Goal: Task Accomplishment & Management: Manage account settings

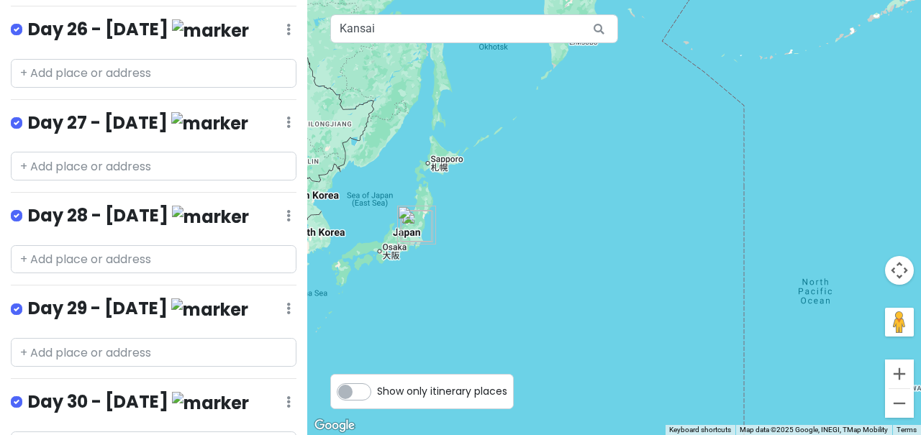
scroll to position [3017, 0]
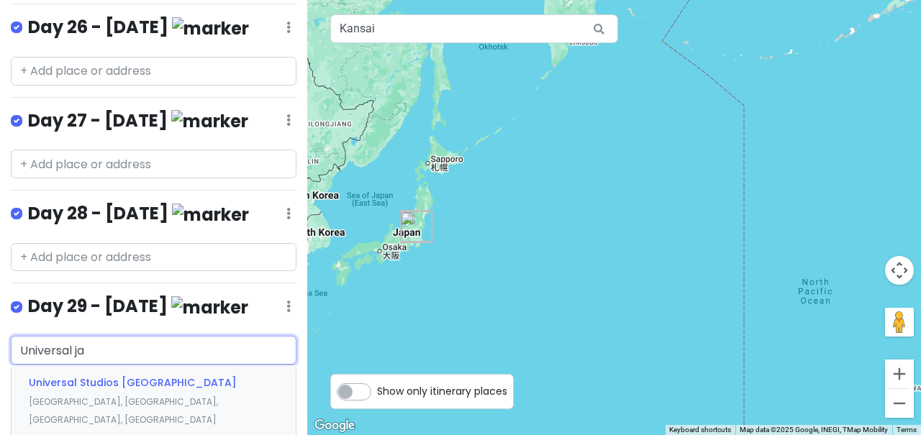
type input "Universal jap"
click at [137, 375] on span "Universal Studios [GEOGRAPHIC_DATA]" at bounding box center [133, 382] width 208 height 14
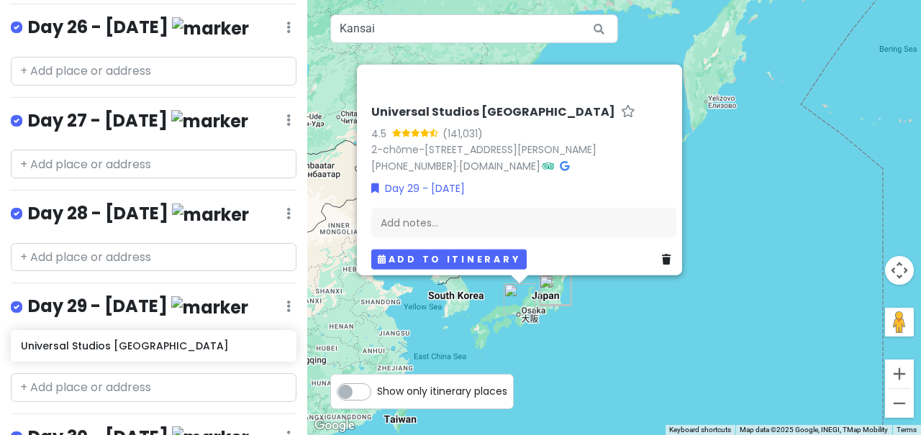
click at [424, 252] on button "Add to itinerary" at bounding box center [448, 259] width 155 height 21
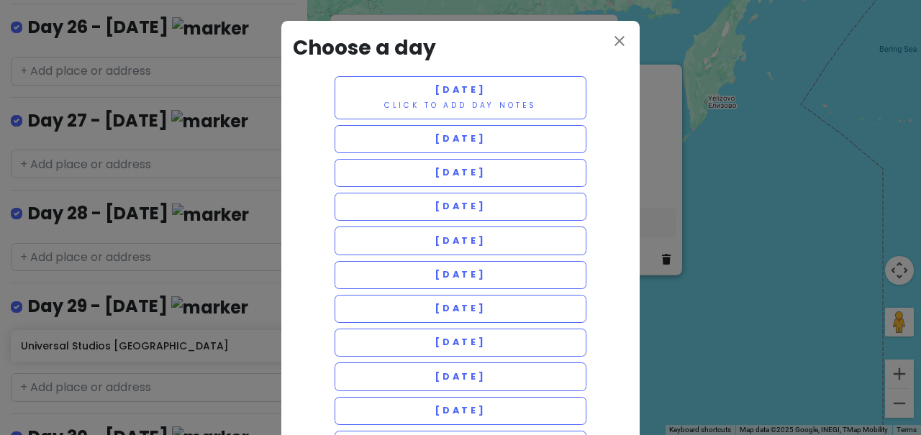
scroll to position [0, 0]
click at [614, 41] on icon "close" at bounding box center [619, 40] width 17 height 17
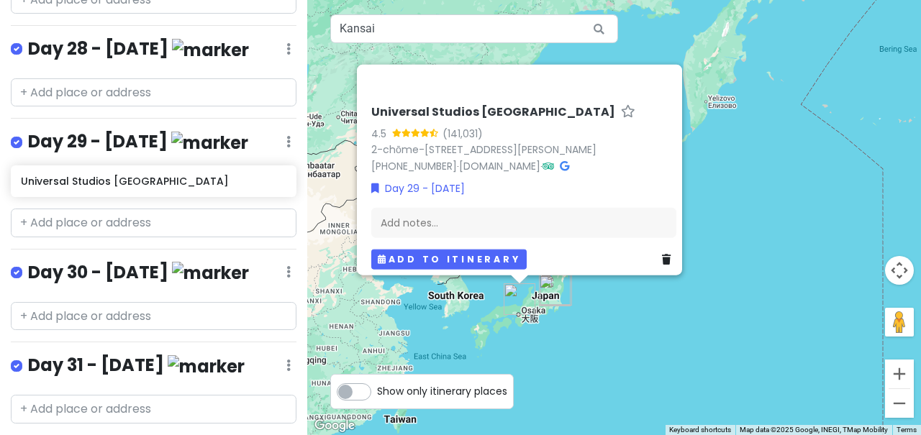
click at [452, 249] on button "Add to itinerary" at bounding box center [448, 259] width 155 height 21
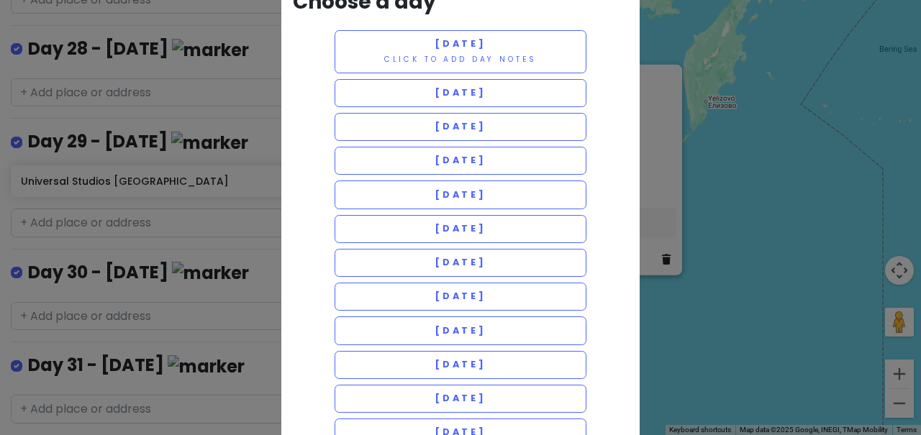
scroll to position [23, 0]
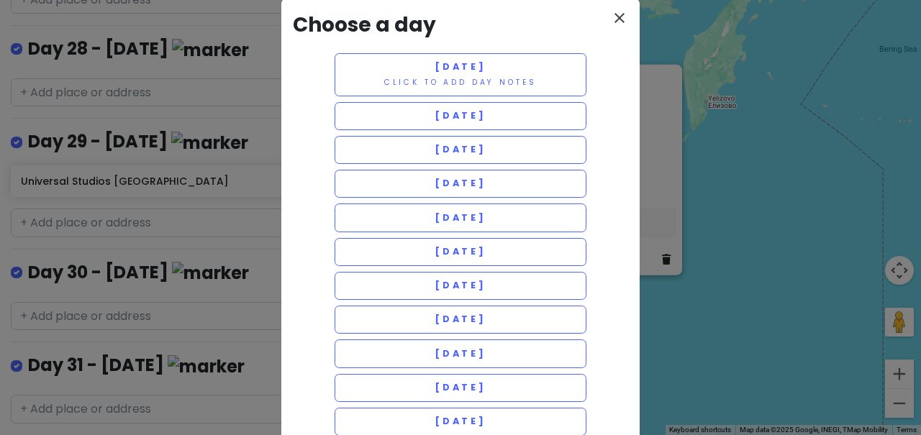
click at [619, 10] on icon "close" at bounding box center [619, 17] width 17 height 17
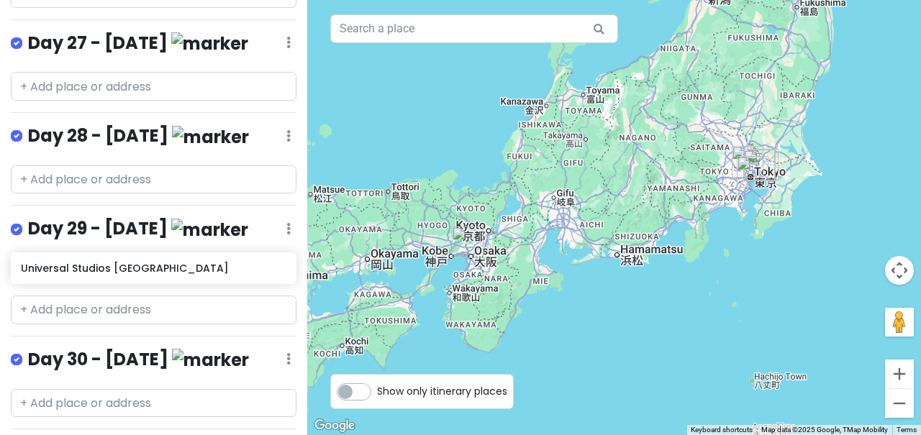
scroll to position [3035, 0]
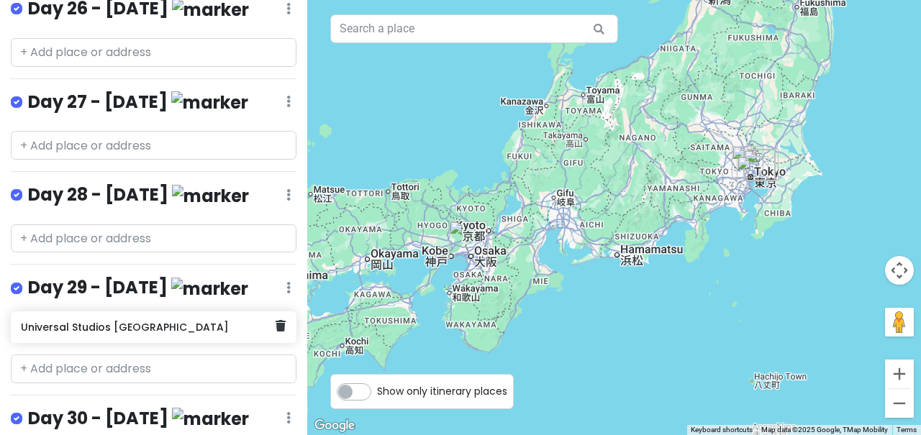
click at [178, 321] on h6 "Universal Studios [GEOGRAPHIC_DATA]" at bounding box center [148, 327] width 255 height 13
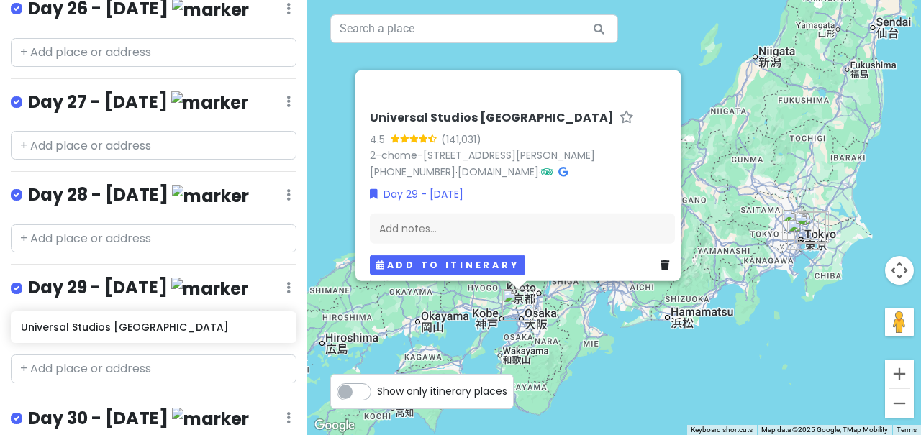
click at [485, 255] on button "Add to itinerary" at bounding box center [447, 265] width 155 height 21
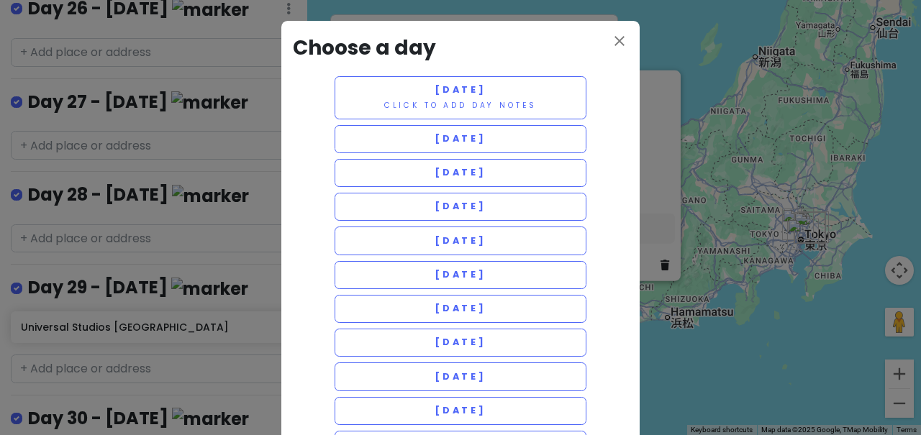
scroll to position [0, 0]
click at [618, 37] on icon "close" at bounding box center [619, 40] width 17 height 17
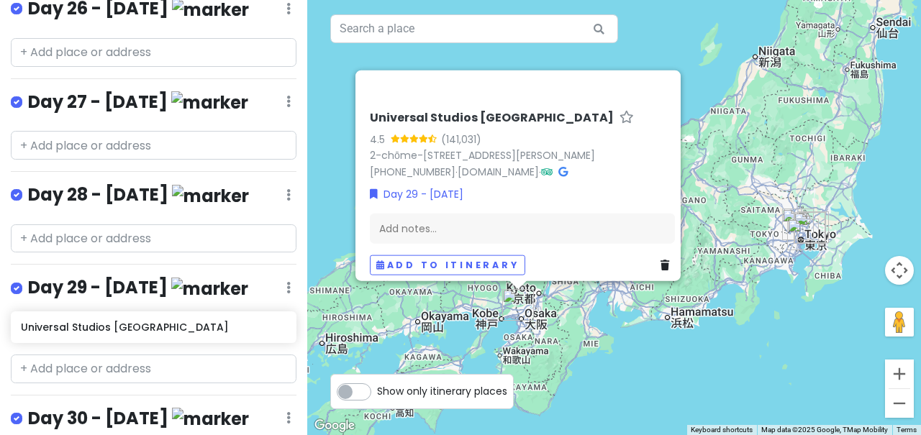
click at [635, 337] on div "Universal Studios [GEOGRAPHIC_DATA] 4.5 (141,031) 2-chōme-1-33 [GEOGRAPHIC_DATA…" at bounding box center [614, 217] width 614 height 435
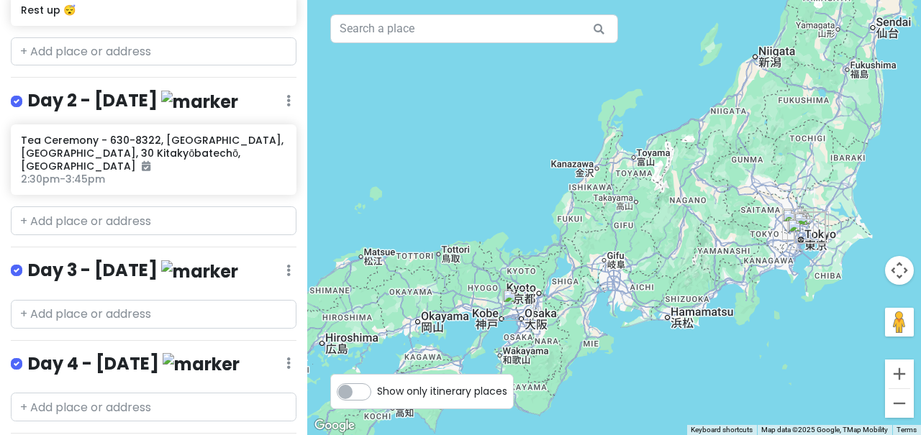
scroll to position [352, 0]
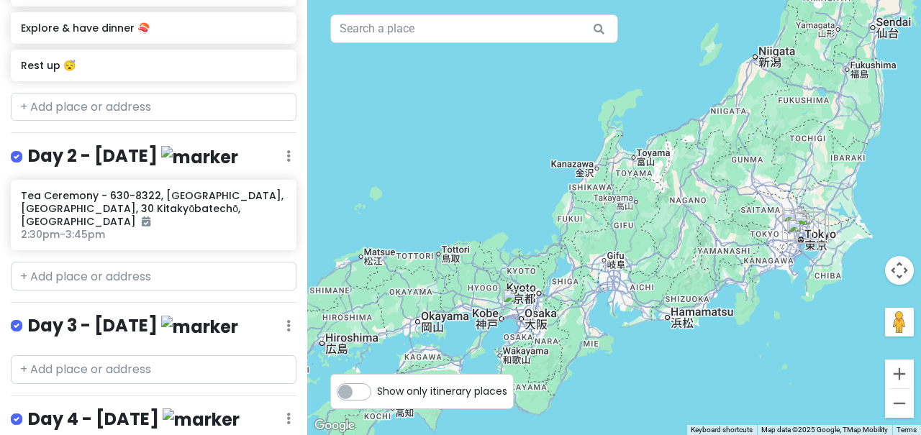
click at [514, 311] on img "Universal Studios Japan" at bounding box center [518, 305] width 32 height 32
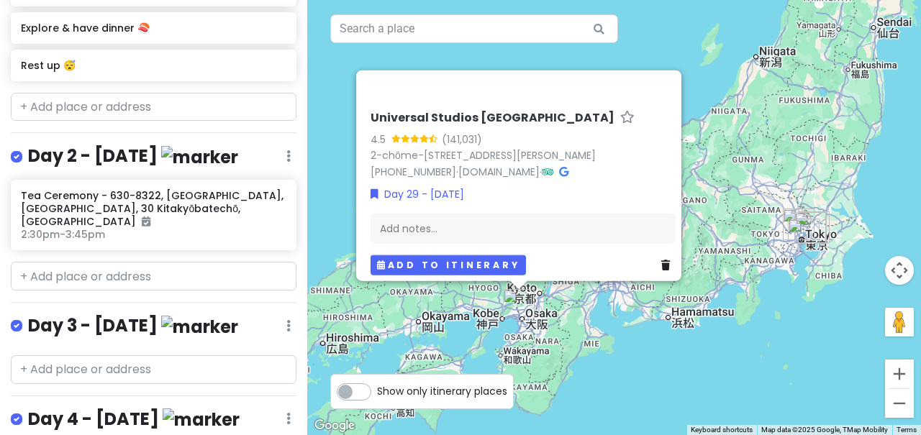
click at [420, 255] on button "Add to itinerary" at bounding box center [447, 265] width 155 height 21
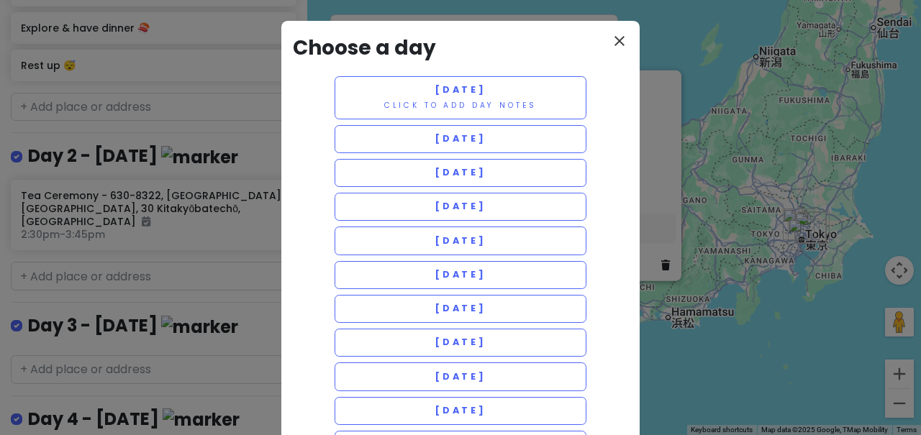
click at [626, 41] on icon "close" at bounding box center [619, 40] width 17 height 17
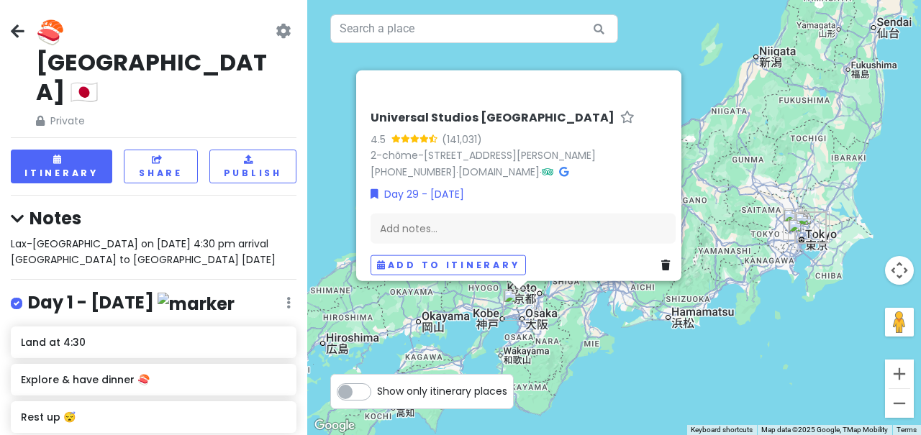
scroll to position [0, 0]
click at [283, 29] on icon at bounding box center [282, 31] width 15 height 12
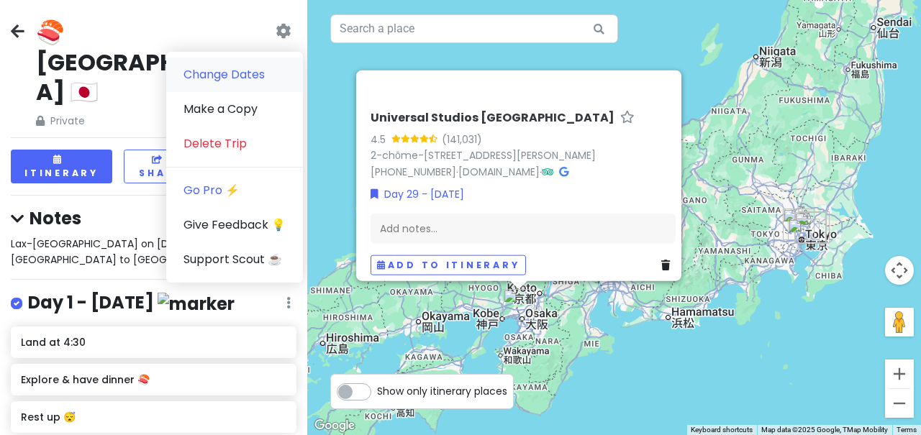
click at [248, 73] on link "Change Dates" at bounding box center [234, 75] width 137 height 35
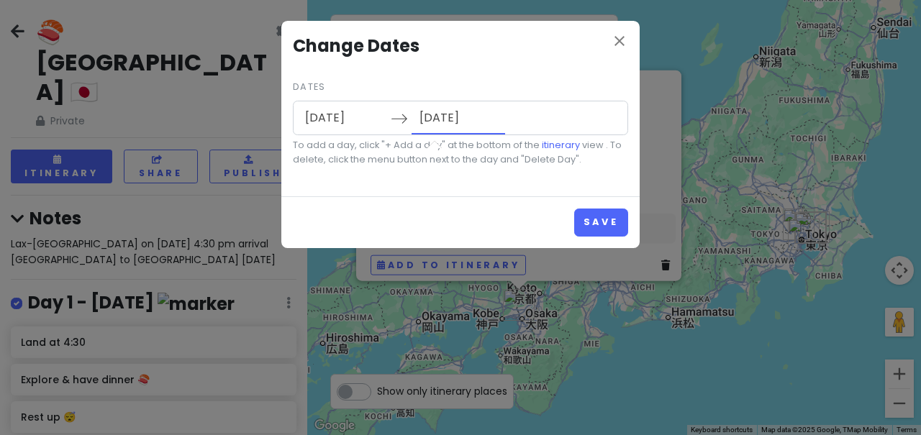
click at [446, 117] on input "[DATE]" at bounding box center [458, 117] width 94 height 33
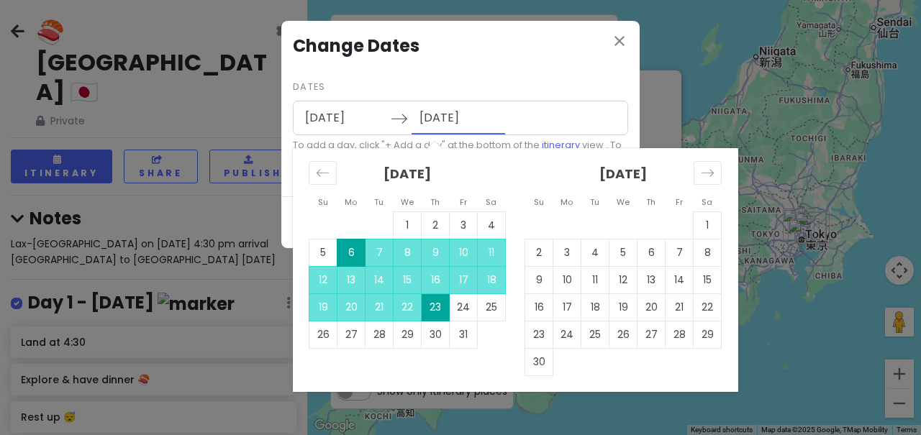
click at [355, 255] on td "6" at bounding box center [351, 252] width 28 height 27
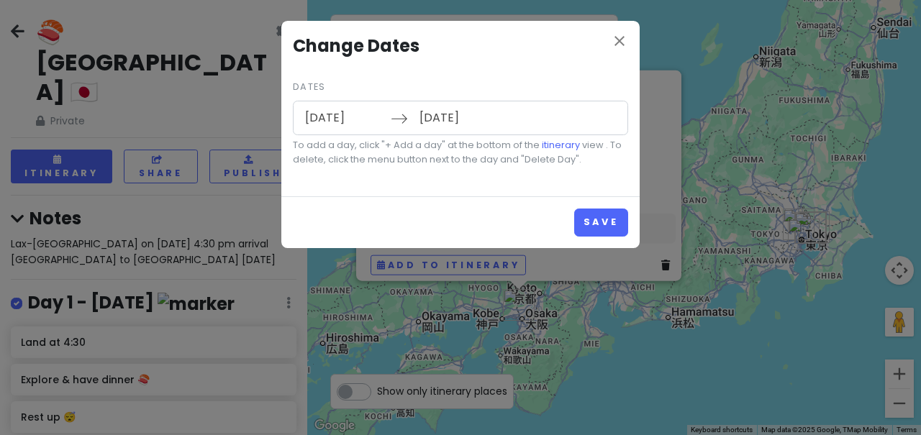
click at [448, 121] on input "[DATE]" at bounding box center [458, 117] width 94 height 33
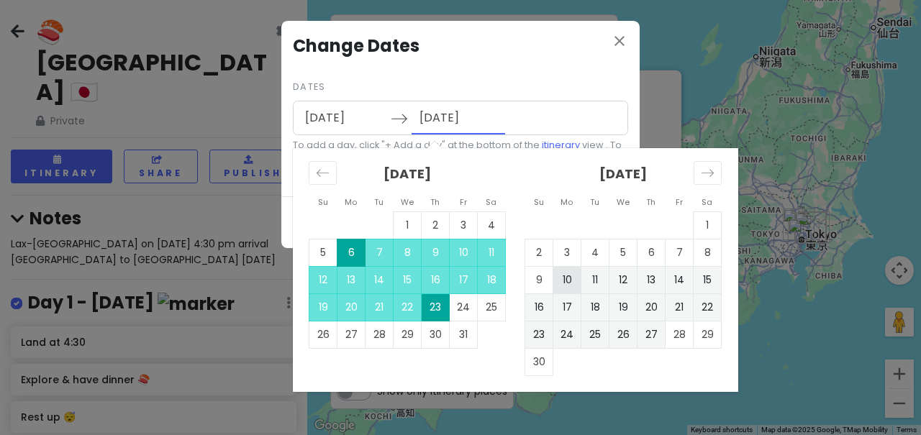
click at [572, 283] on td "10" at bounding box center [567, 279] width 28 height 27
type input "[DATE]"
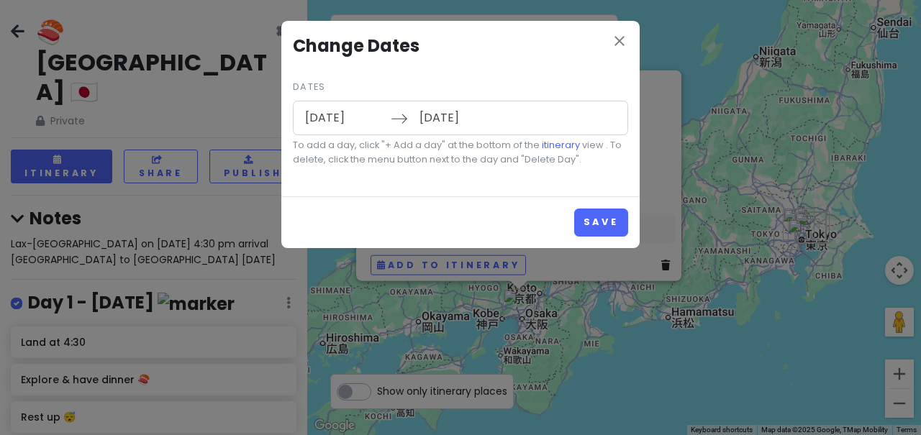
click at [357, 117] on input "[DATE]" at bounding box center [344, 117] width 94 height 33
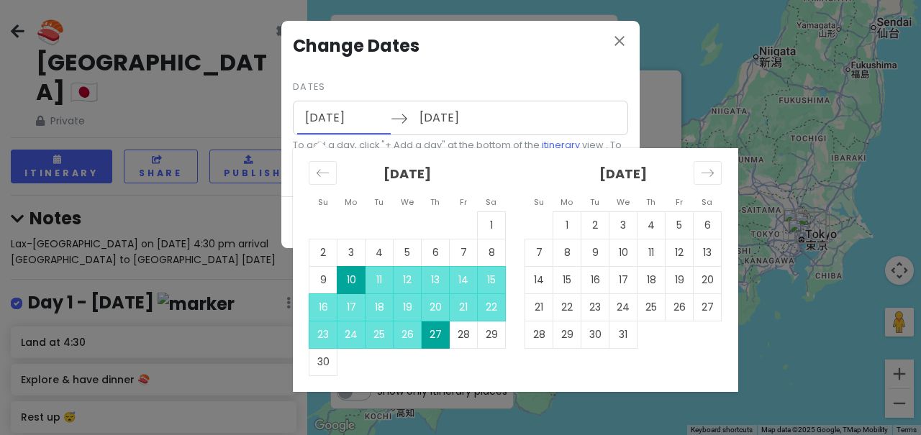
click at [357, 278] on td "10" at bounding box center [351, 279] width 28 height 27
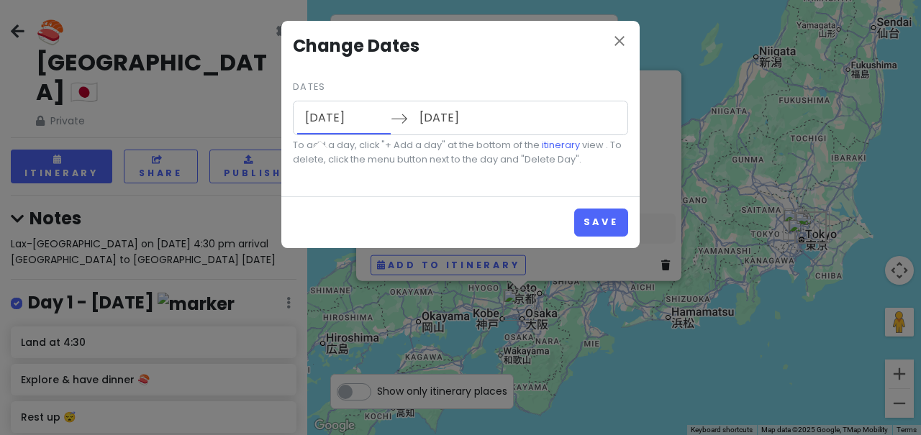
click at [328, 114] on input "[DATE]" at bounding box center [344, 117] width 94 height 33
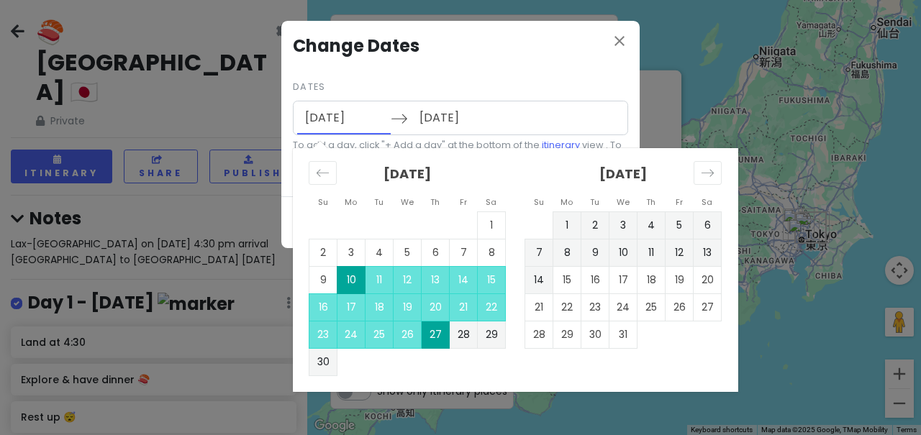
click at [425, 336] on td "27" at bounding box center [435, 334] width 28 height 27
type input "[DATE]"
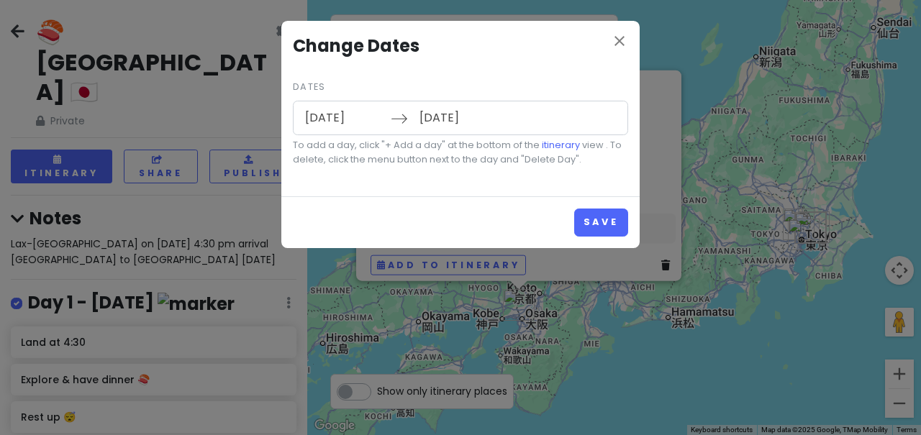
click at [301, 122] on input "[DATE]" at bounding box center [344, 117] width 94 height 33
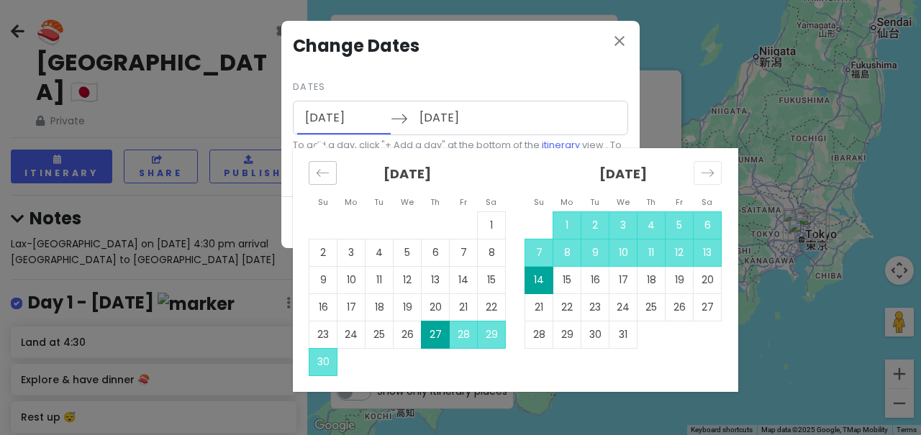
click at [319, 166] on icon "Move backward to switch to the previous month." at bounding box center [323, 173] width 14 height 14
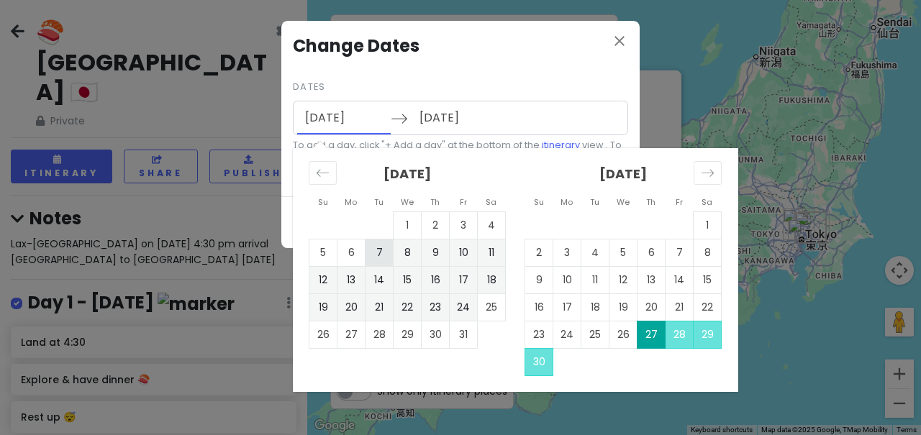
click at [372, 252] on td "7" at bounding box center [379, 252] width 28 height 27
type input "[DATE]"
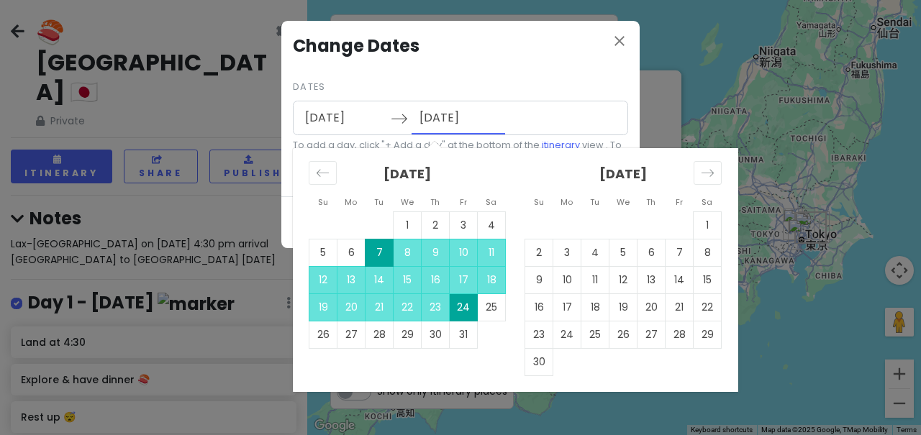
click at [453, 126] on input "[DATE]" at bounding box center [458, 117] width 94 height 33
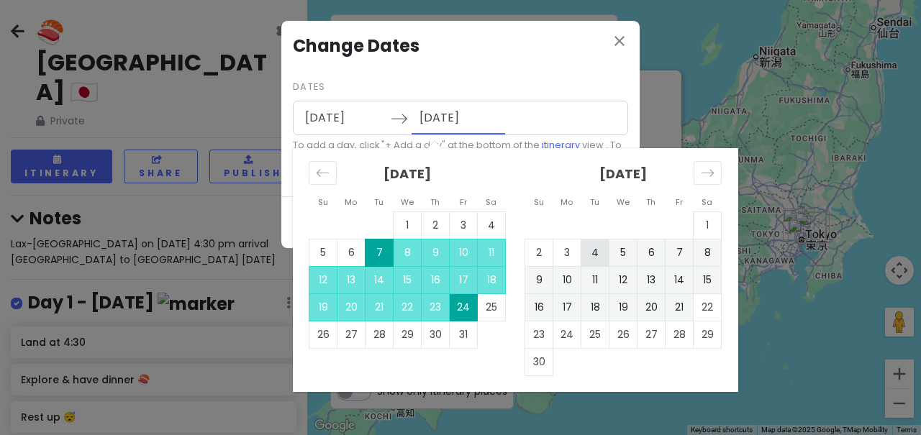
drag, startPoint x: 462, startPoint y: 304, endPoint x: 602, endPoint y: 262, distance: 145.8
click at [602, 263] on div "[DATE] 1 2 3 4 5 6 7 8 9 10 11 12 13 14 15 16 17 18 19 20 21 22 23 24 25 26 27 …" at bounding box center [730, 262] width 863 height 228
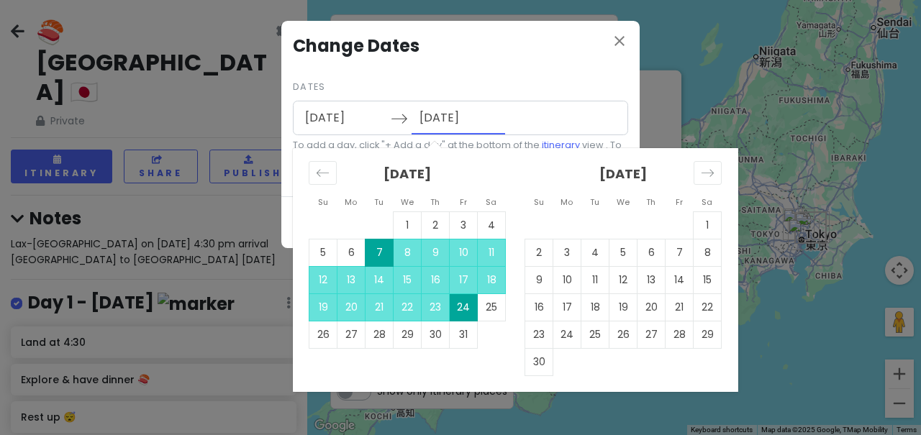
click at [444, 123] on input "[DATE]" at bounding box center [458, 117] width 94 height 33
click at [453, 111] on input "[DATE]" at bounding box center [458, 117] width 94 height 33
click at [378, 246] on td "7" at bounding box center [379, 252] width 28 height 27
click at [421, 124] on input "[DATE]" at bounding box center [458, 117] width 94 height 33
click at [533, 85] on div "Dates [DATE] Navigate forward to interact with the calendar and select a date. …" at bounding box center [460, 122] width 335 height 90
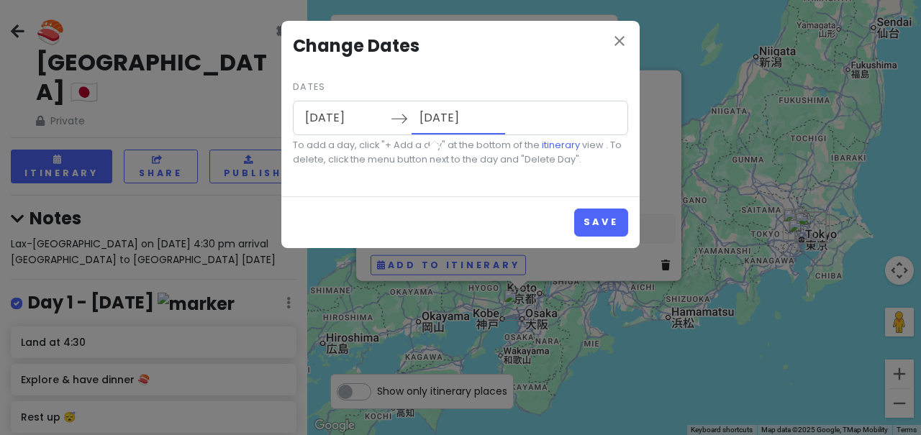
click at [432, 127] on input "[DATE]" at bounding box center [458, 117] width 94 height 33
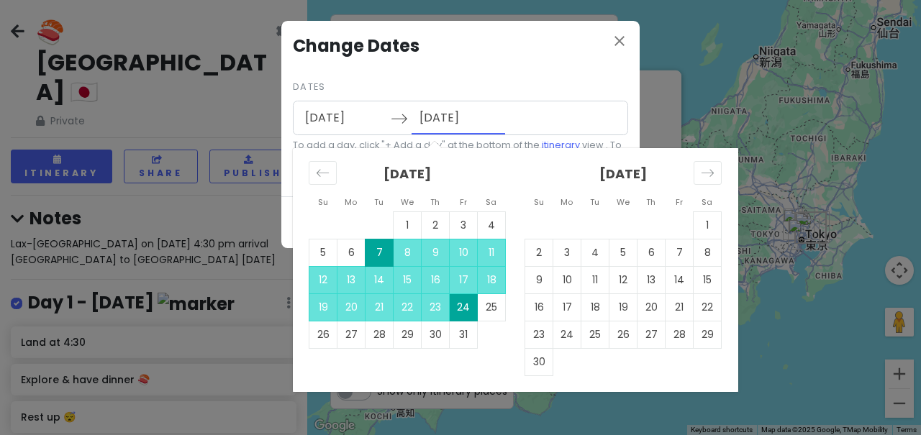
click at [381, 247] on td "7" at bounding box center [379, 252] width 28 height 27
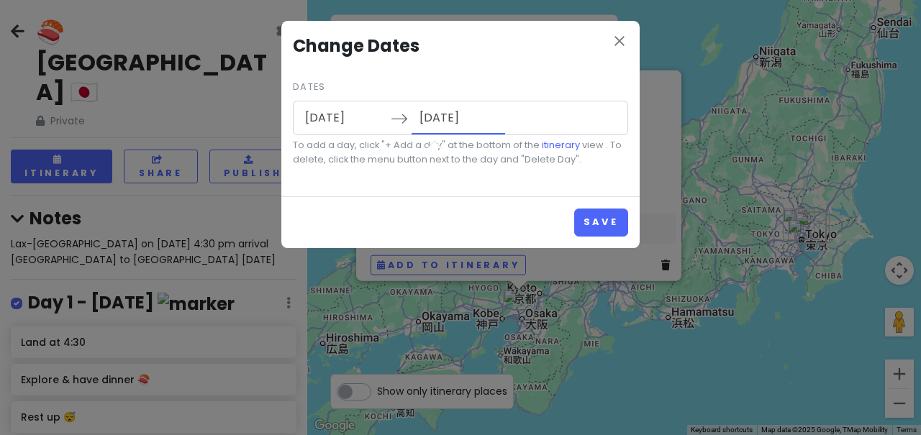
click at [468, 125] on input "[DATE]" at bounding box center [458, 117] width 94 height 33
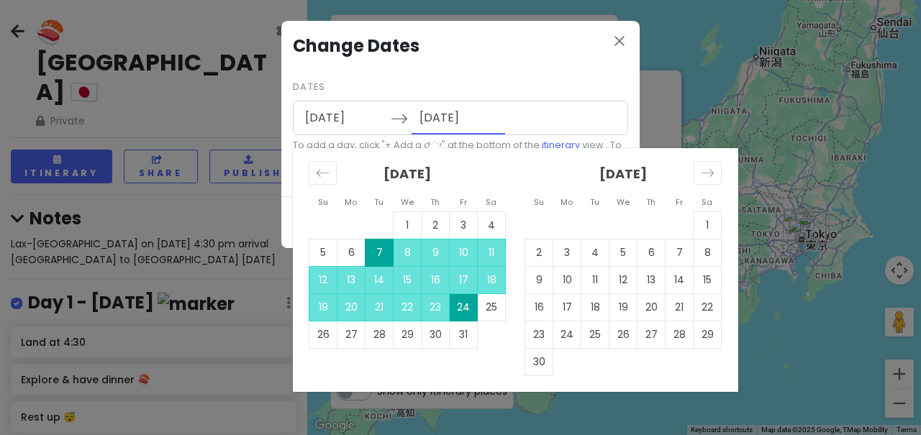
click at [383, 244] on td "7" at bounding box center [379, 252] width 28 height 27
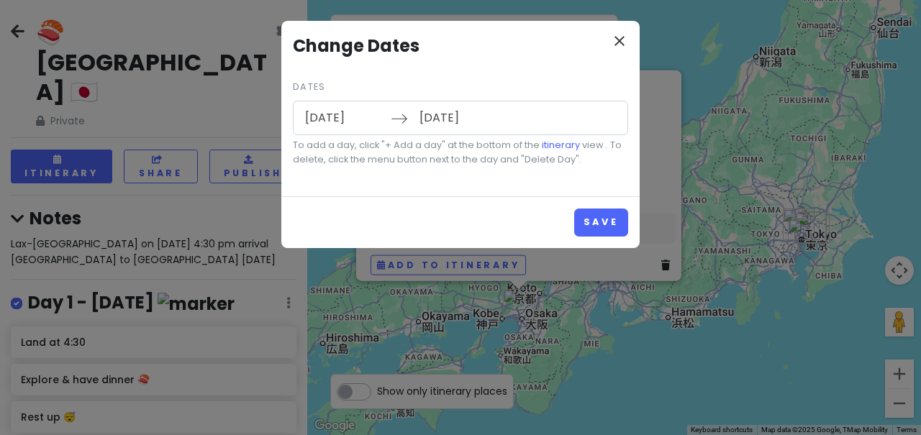
click at [621, 37] on icon "close" at bounding box center [619, 40] width 17 height 17
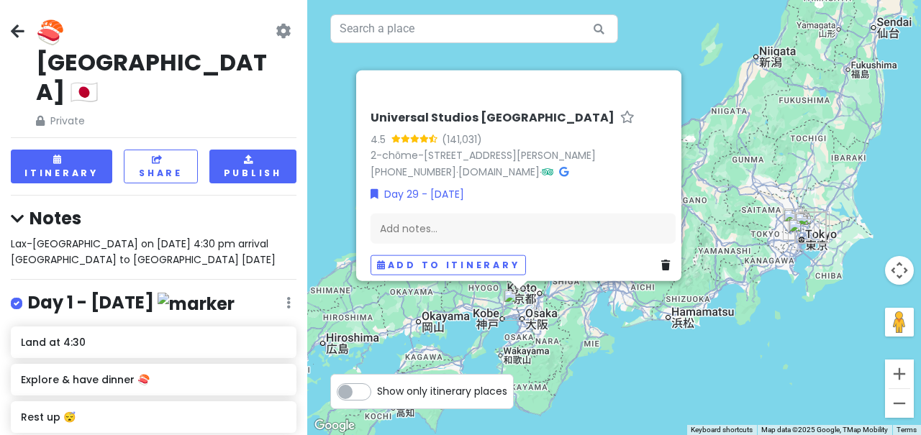
click at [254, 150] on button "Publish" at bounding box center [252, 167] width 87 height 34
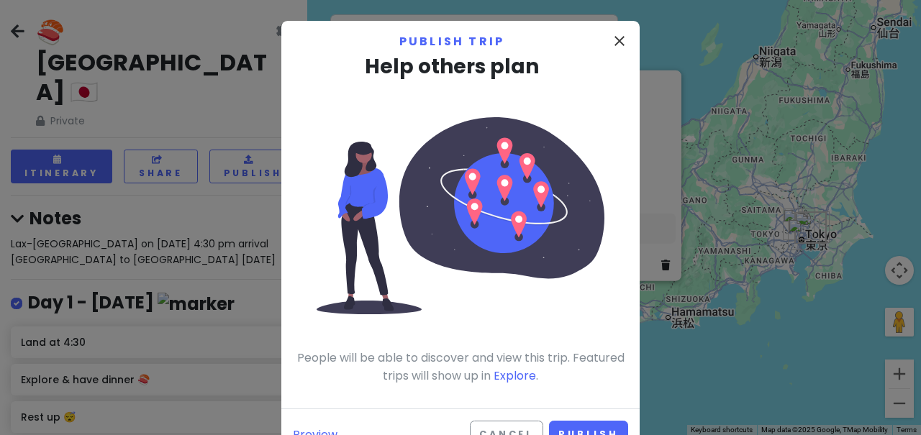
click at [619, 40] on icon "close" at bounding box center [619, 40] width 17 height 17
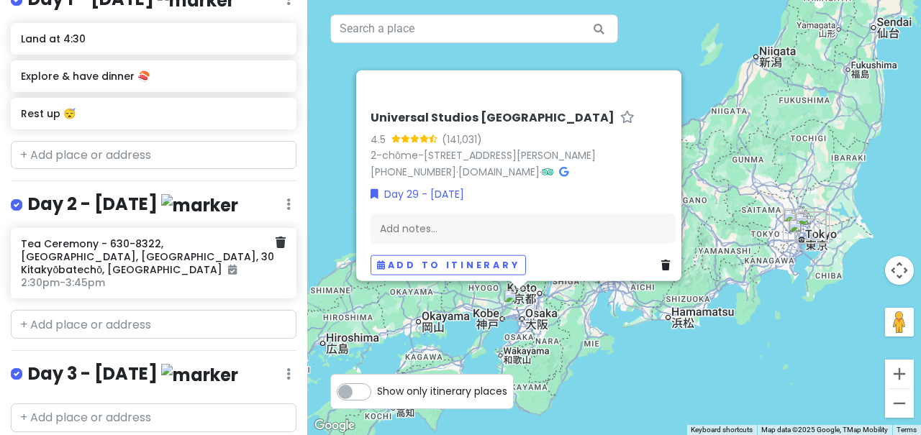
scroll to position [312, 0]
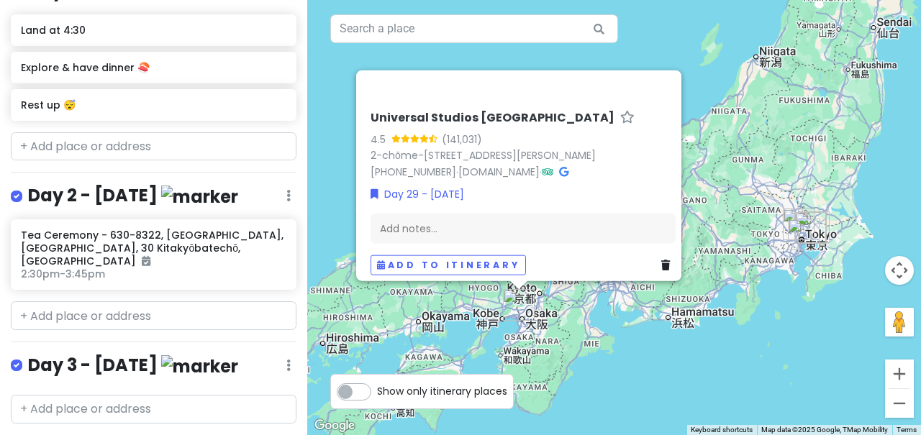
click at [639, 368] on div "Universal Studios [GEOGRAPHIC_DATA] 4.5 (141,031) 2-chōme-1-33 [GEOGRAPHIC_DATA…" at bounding box center [614, 217] width 614 height 435
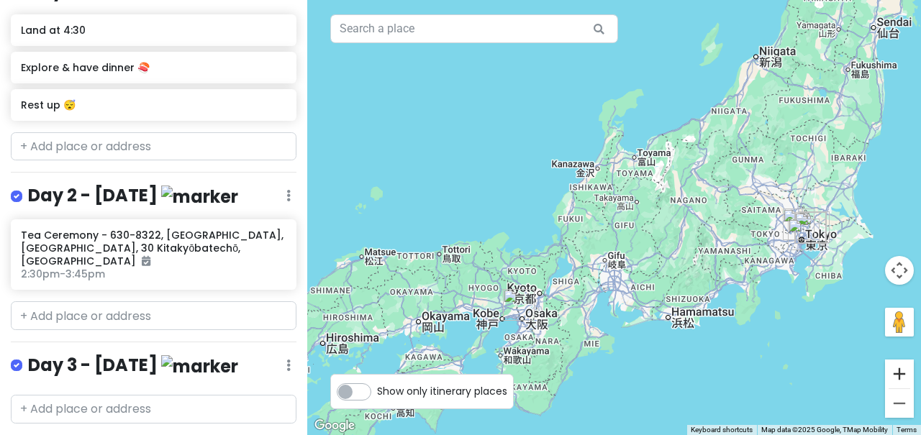
click at [906, 379] on button "Zoom in" at bounding box center [899, 374] width 29 height 29
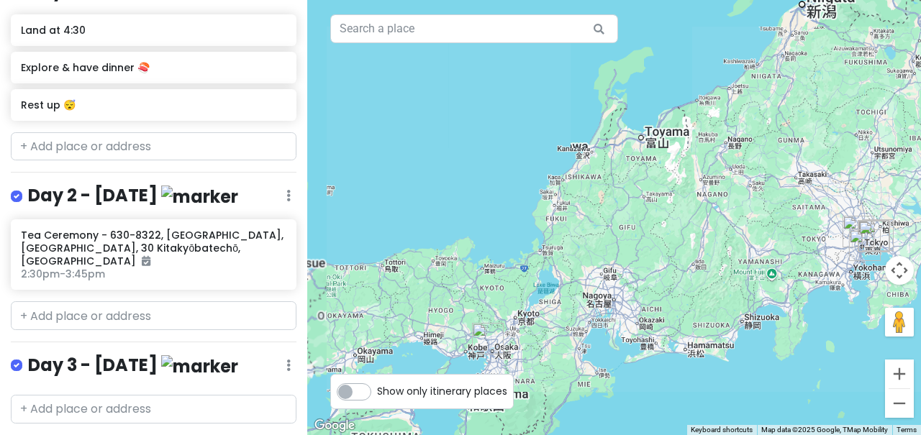
click at [906, 379] on button "Zoom in" at bounding box center [899, 374] width 29 height 29
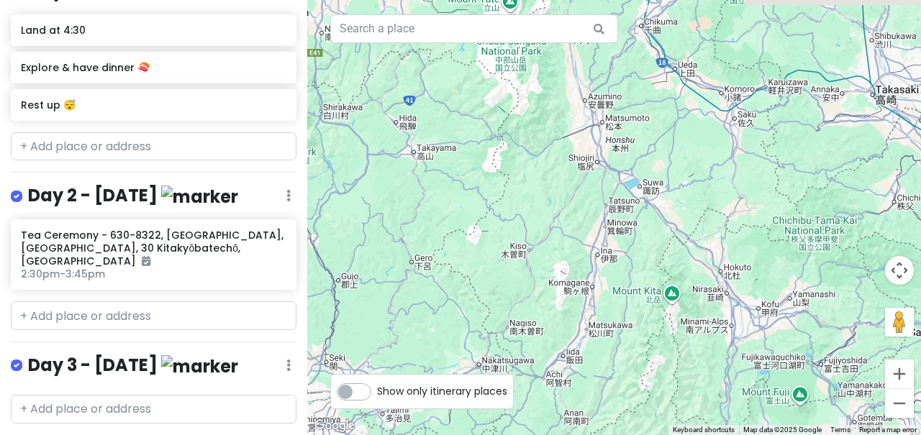
drag, startPoint x: 829, startPoint y: 296, endPoint x: 524, endPoint y: 288, distance: 305.1
click at [525, 288] on div at bounding box center [614, 217] width 614 height 435
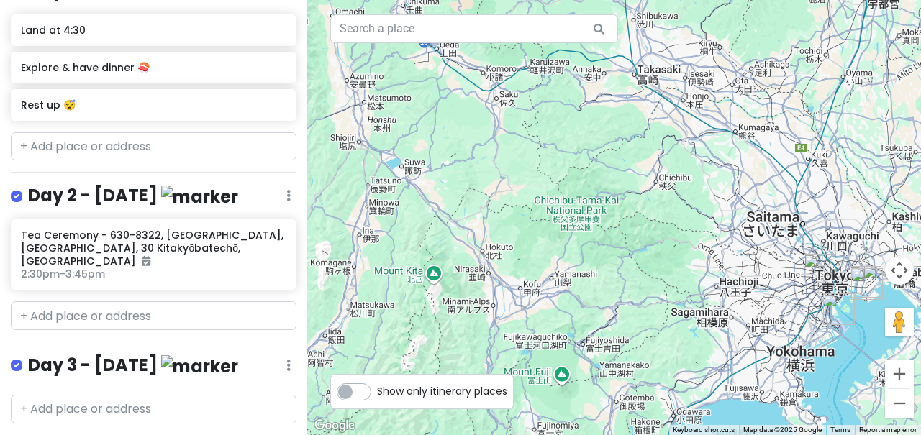
drag, startPoint x: 621, startPoint y: 285, endPoint x: 452, endPoint y: 281, distance: 169.8
click at [452, 281] on div at bounding box center [614, 217] width 614 height 435
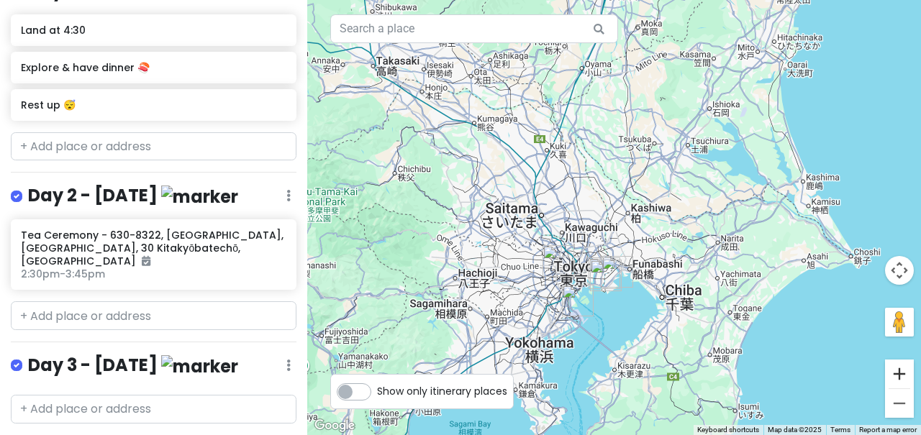
click at [897, 373] on button "Zoom in" at bounding box center [899, 374] width 29 height 29
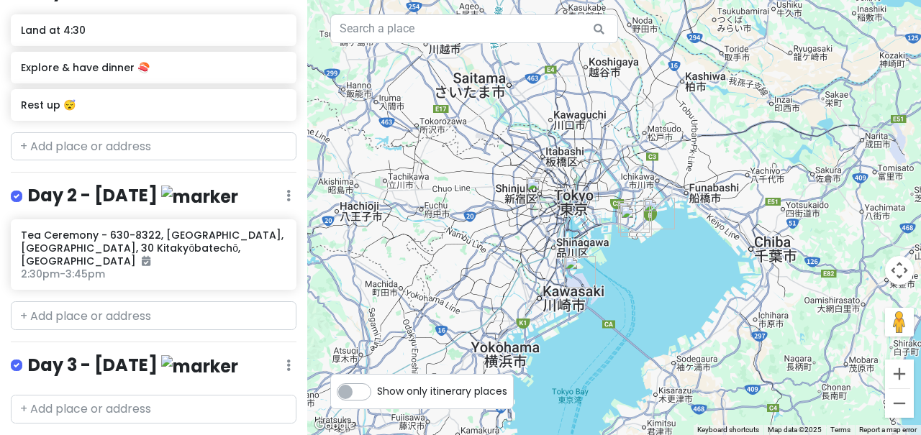
drag, startPoint x: 686, startPoint y: 333, endPoint x: 724, endPoint y: 201, distance: 137.0
click at [724, 201] on div at bounding box center [614, 217] width 614 height 435
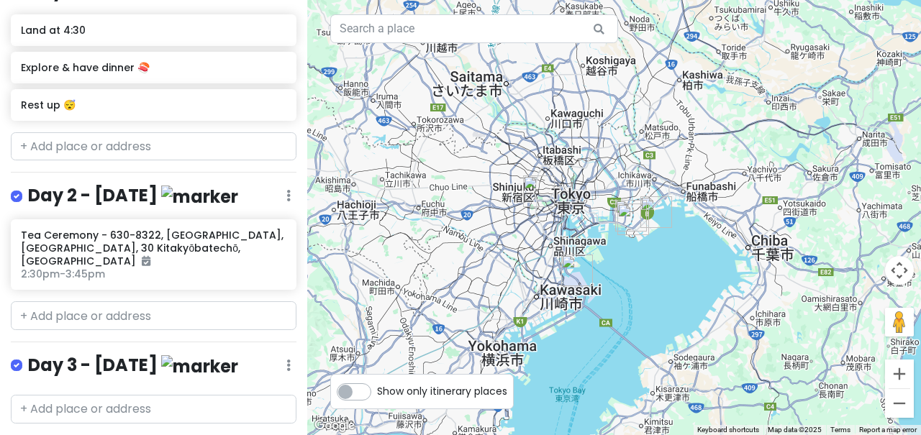
click at [657, 215] on img "Tokyo Disney Celebration Hotel" at bounding box center [656, 212] width 32 height 32
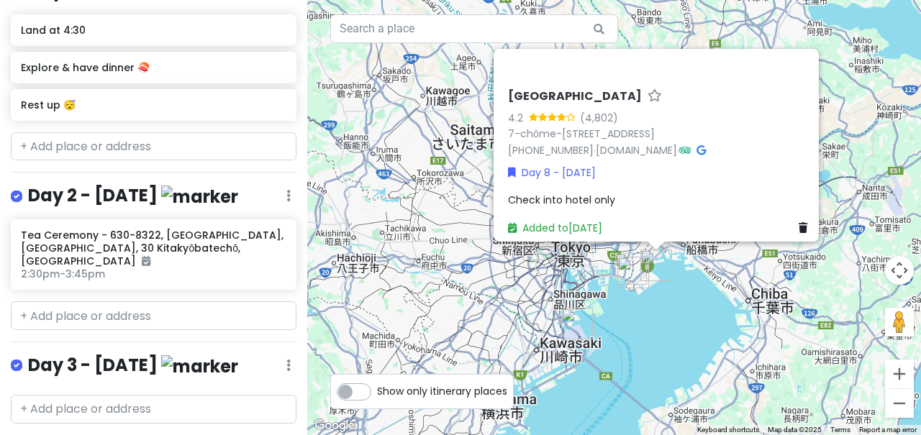
click at [647, 296] on div "[GEOGRAPHIC_DATA] 4.2 (4,802) 7-chōme-1-1 Akemi, Urayasu, [GEOGRAPHIC_DATA] 279…" at bounding box center [614, 217] width 614 height 435
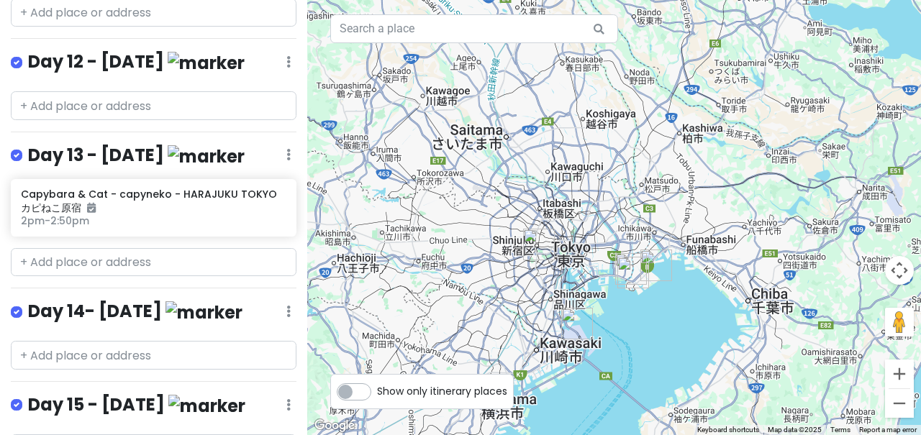
scroll to position [1370, 0]
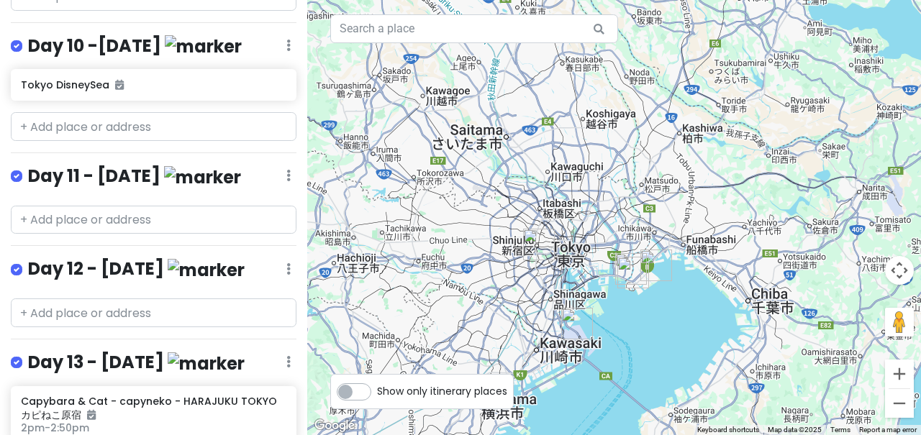
click at [291, 351] on div "Day 13 - [DATE] Edit Reorder Delete List" at bounding box center [154, 365] width 286 height 29
click at [290, 356] on icon at bounding box center [288, 362] width 4 height 12
click at [275, 351] on div "Day 13 - [DATE] Edit Reorder Delete List" at bounding box center [154, 365] width 286 height 29
